Goal: Obtain resource: Download file/media

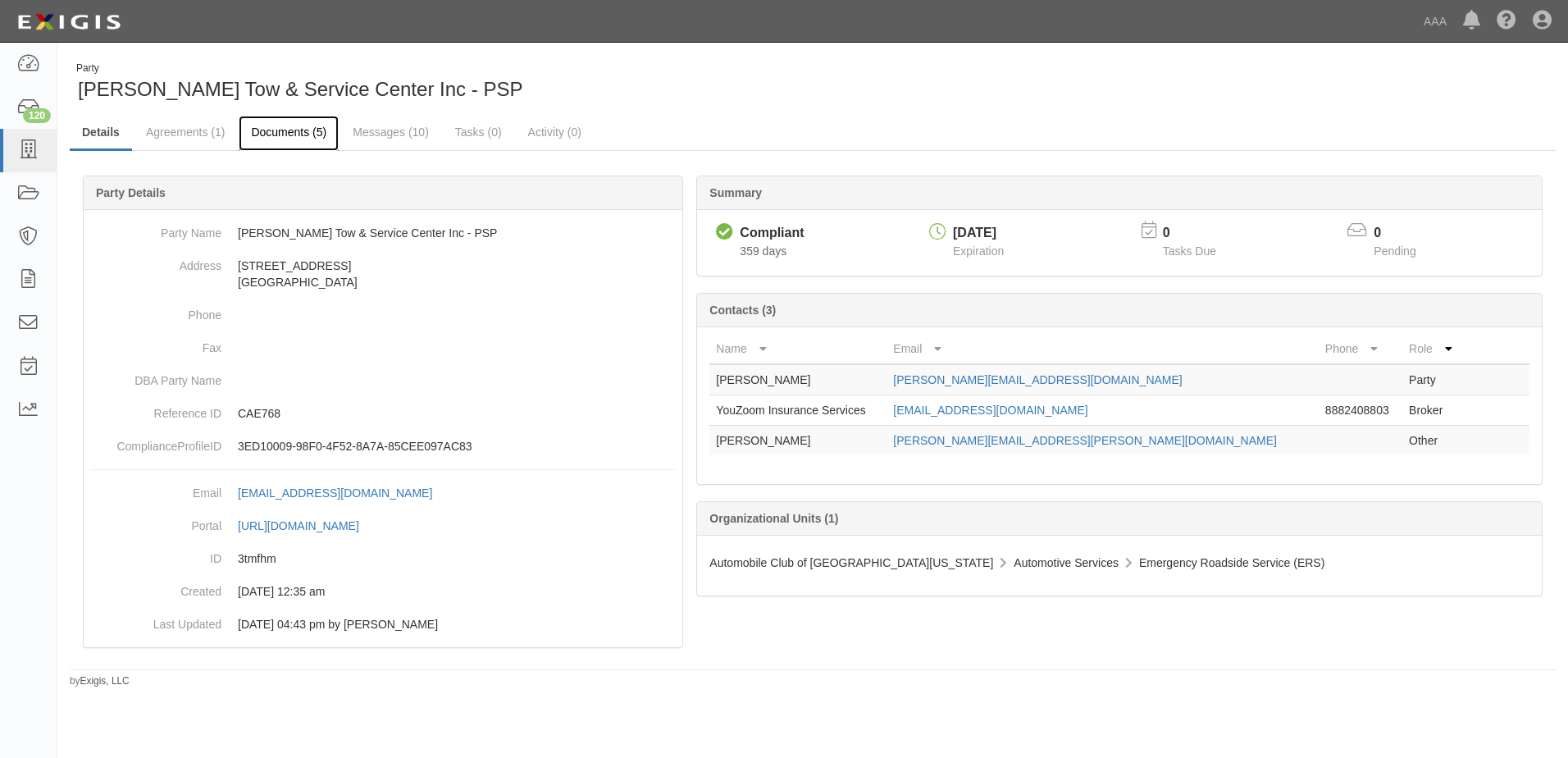
click at [297, 136] on link "Documents (5)" at bounding box center [289, 133] width 100 height 35
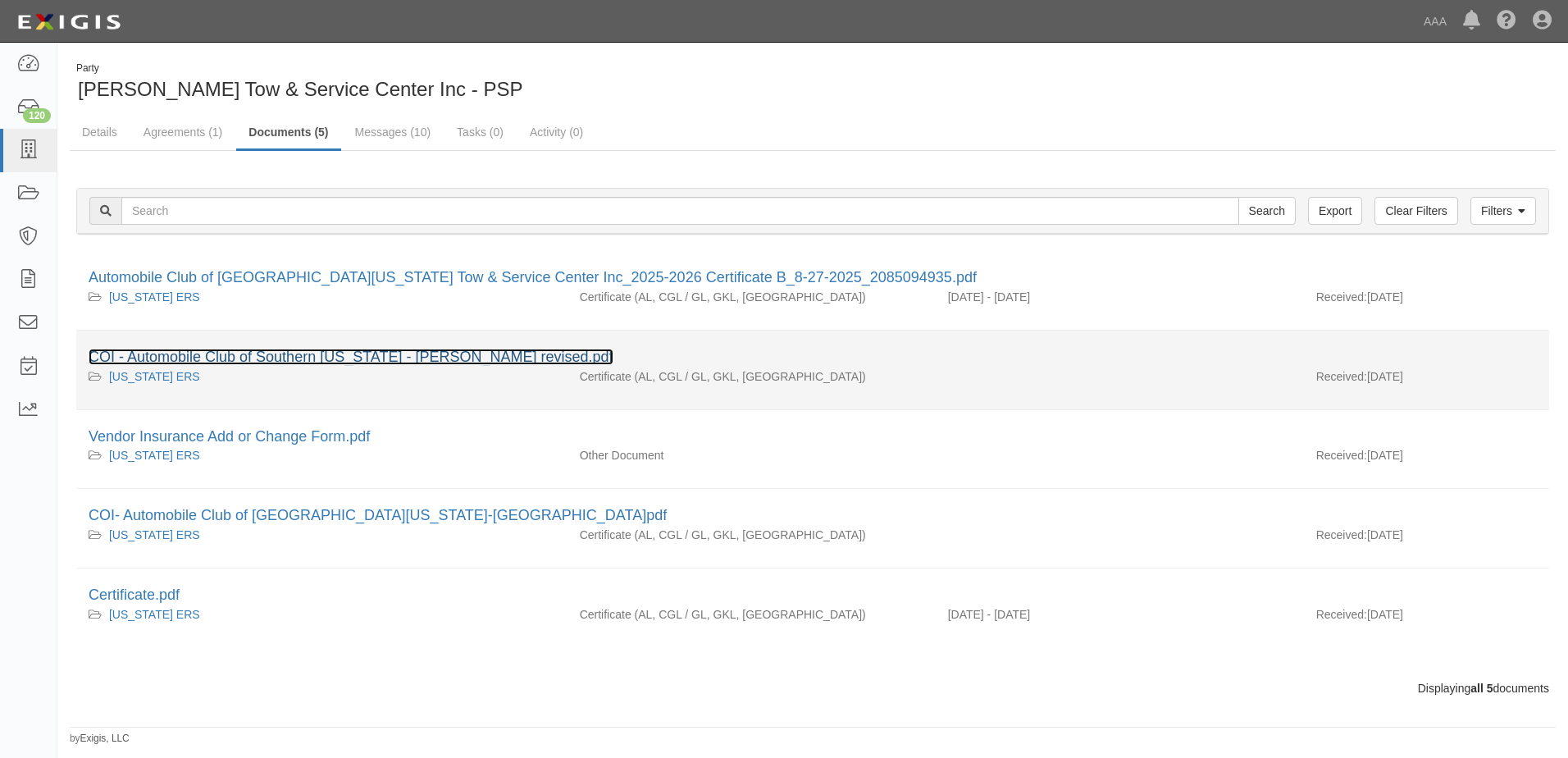
click at [271, 360] on link "COI - Automobile Club of Southern [US_STATE] - [PERSON_NAME] revised.pdf" at bounding box center [351, 356] width 525 height 16
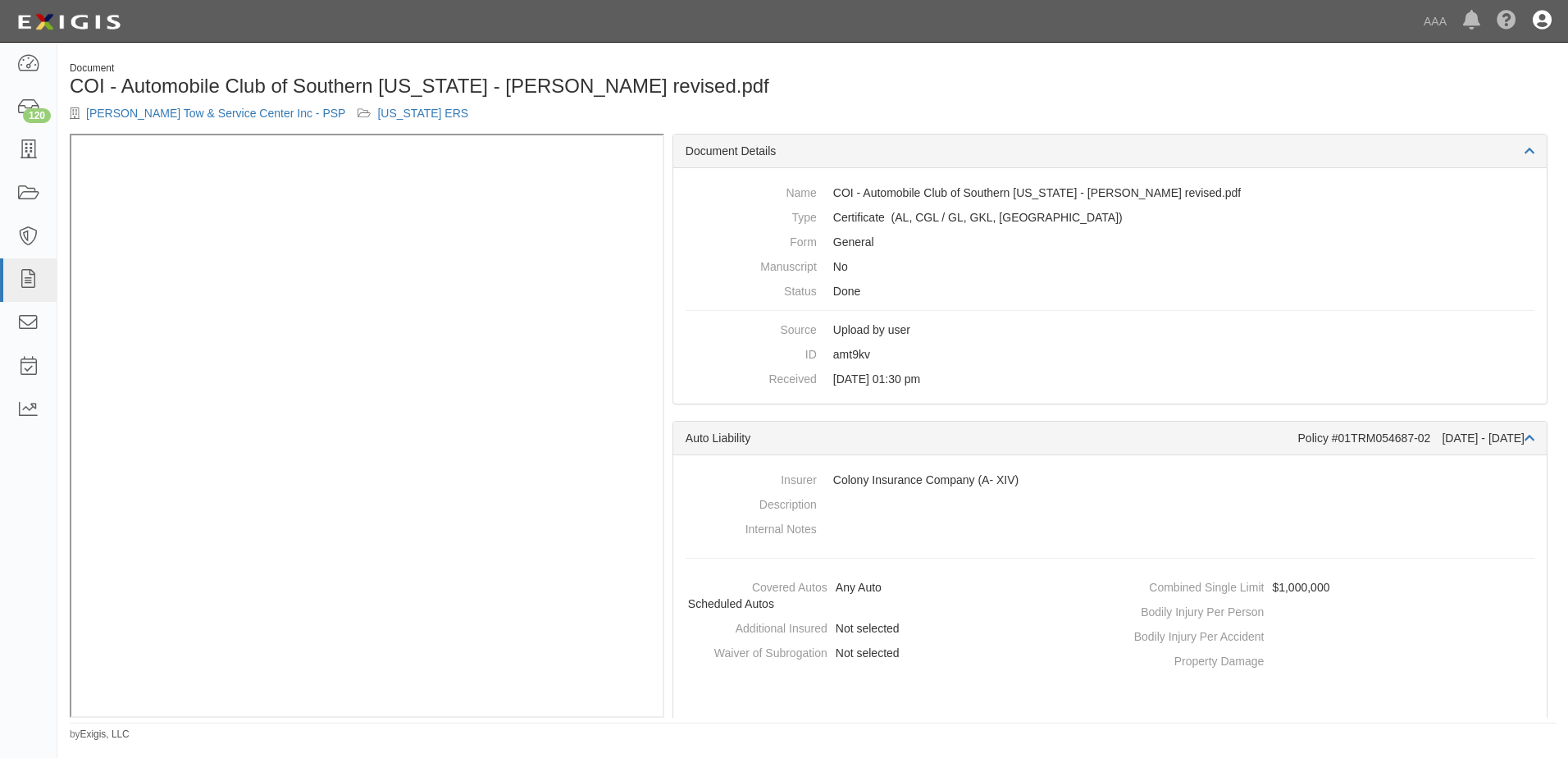
click at [1548, 26] on icon at bounding box center [1542, 22] width 19 height 20
click at [1481, 91] on link "Sign Out" at bounding box center [1494, 96] width 129 height 33
